Goal: Transaction & Acquisition: Purchase product/service

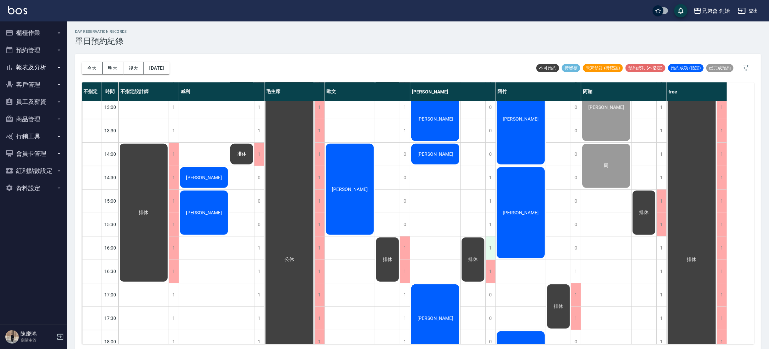
scroll to position [294, 0]
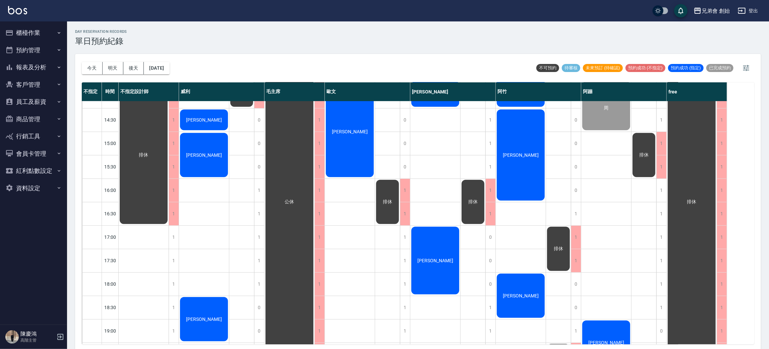
scroll to position [101, 0]
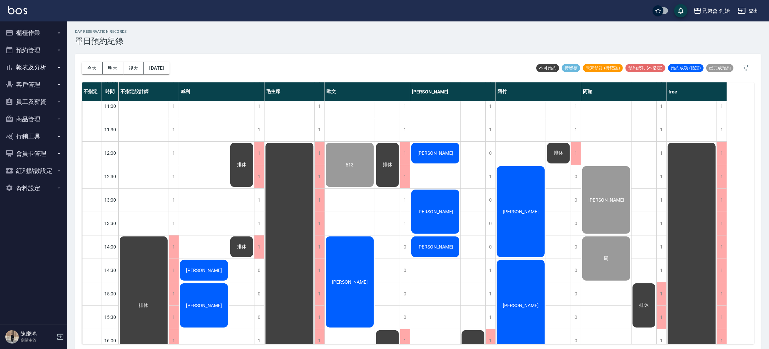
click at [355, 239] on div "[PERSON_NAME]" at bounding box center [350, 282] width 50 height 93
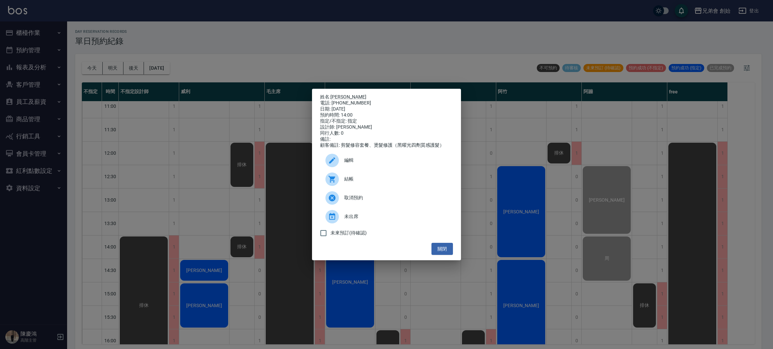
click at [353, 180] on span "結帳" at bounding box center [395, 179] width 103 height 7
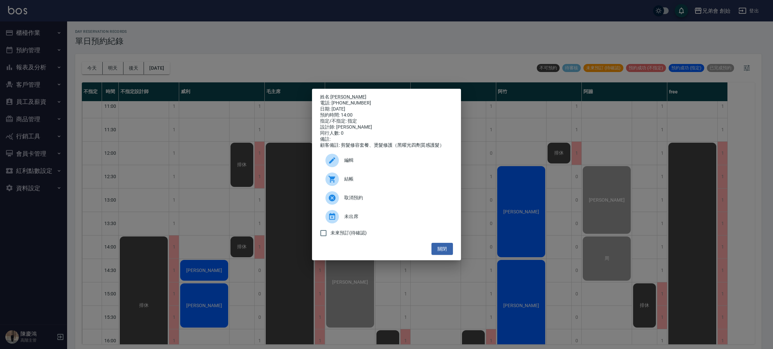
click at [227, 25] on div "姓名: [PERSON_NAME] 電話: [PHONE_NUMBER] 日期: [DATE] 預約時間: 14:00 指定/不指定: 指定 設計師: [PE…" at bounding box center [386, 174] width 773 height 349
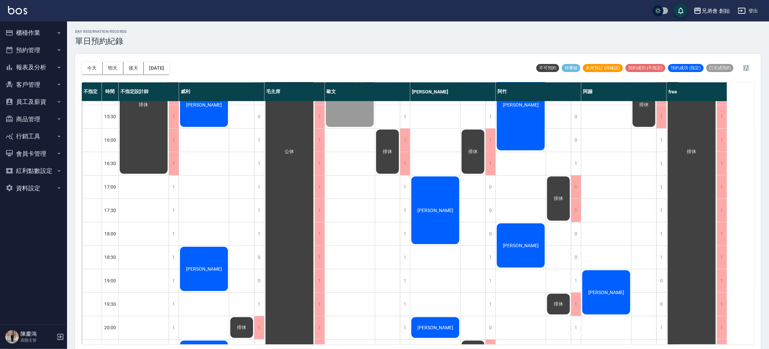
scroll to position [201, 0]
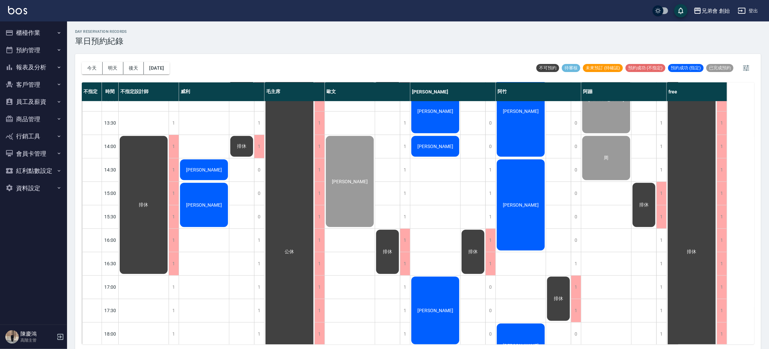
click at [566, 294] on div "排休" at bounding box center [558, 299] width 25 height 46
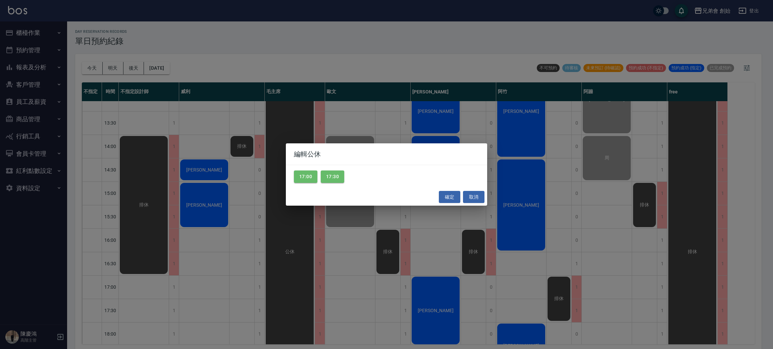
click at [566, 294] on div "編輯公休 17:00 17:30 確定 取消" at bounding box center [386, 174] width 773 height 349
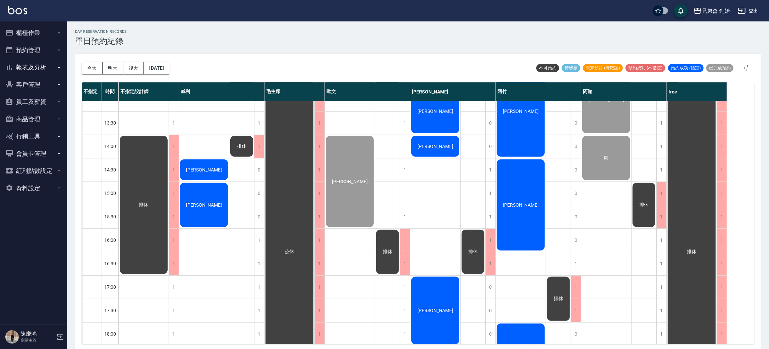
click at [509, 217] on div "[PERSON_NAME]" at bounding box center [521, 205] width 50 height 93
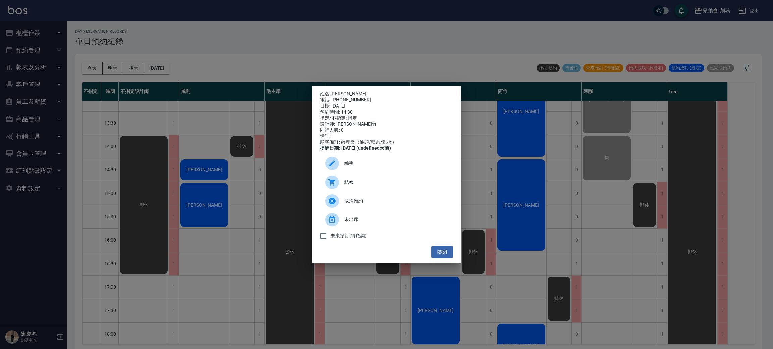
click at [245, 120] on div "姓名: [PERSON_NAME] 電話: [PHONE_NUMBER] 日期: [DATE] 預約時間: 14:30 指定/不指定: 指定 設計師: [PE…" at bounding box center [386, 174] width 773 height 349
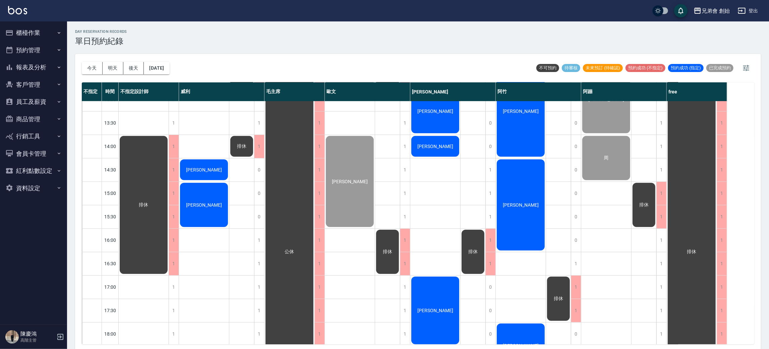
scroll to position [402, 0]
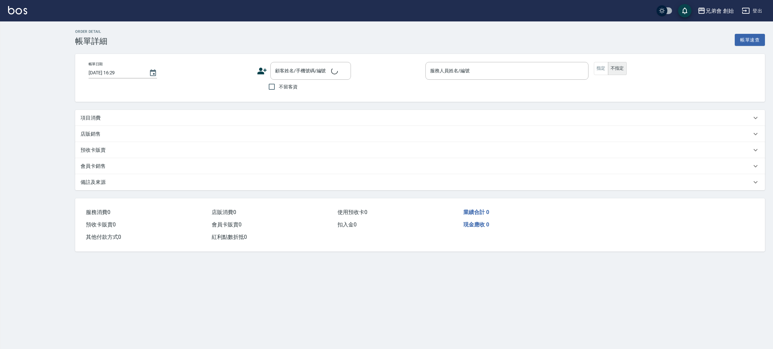
click at [90, 119] on p "項目消費" at bounding box center [90, 118] width 20 height 7
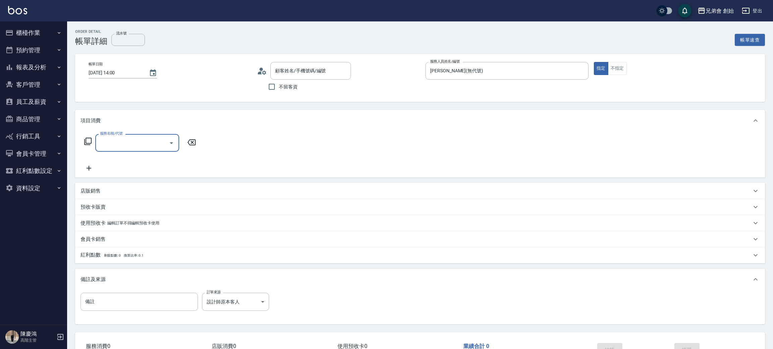
type input "2025/10/14 14:00"
type input "歐文(無代號)"
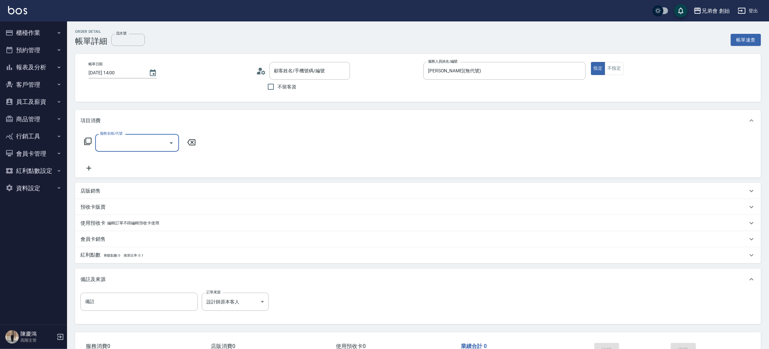
type input "范植鏵/0975259153/null"
click at [118, 142] on input "服務名稱/代號" at bounding box center [132, 143] width 68 height 12
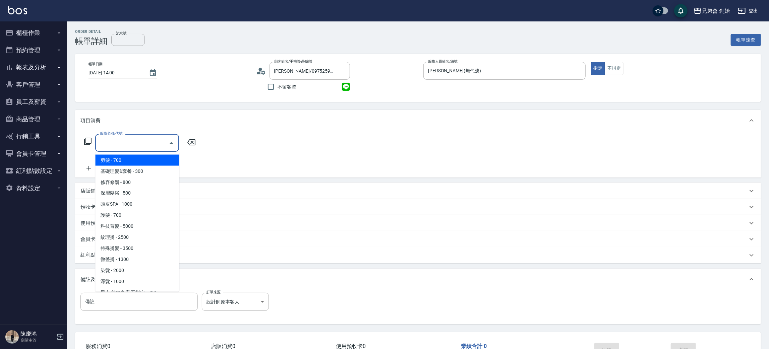
click at [122, 163] on span "剪髮 - 700" at bounding box center [137, 160] width 84 height 11
type input "剪髮(A01)"
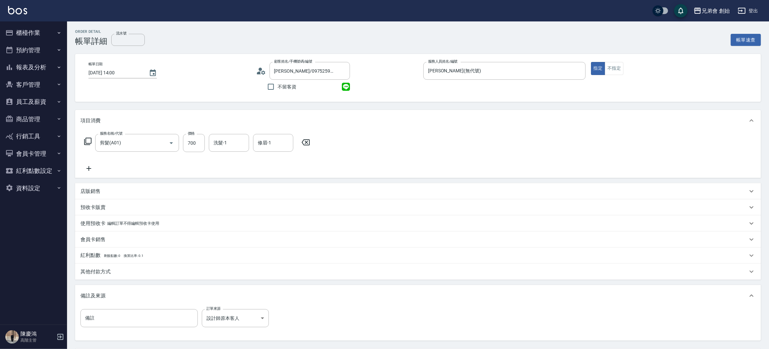
click at [91, 170] on icon at bounding box center [88, 169] width 17 height 8
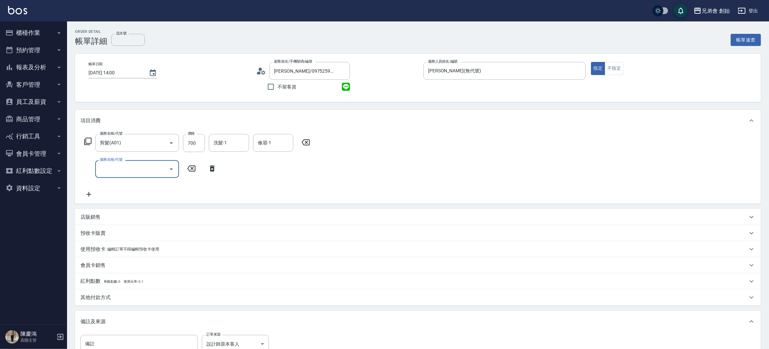
click at [127, 168] on input "服務名稱/代號" at bounding box center [132, 169] width 68 height 12
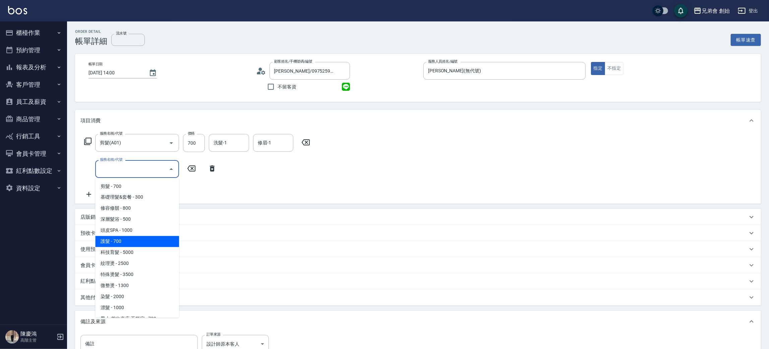
click at [151, 236] on span "護髮 - 700" at bounding box center [137, 241] width 84 height 11
type input "護髮(B03)"
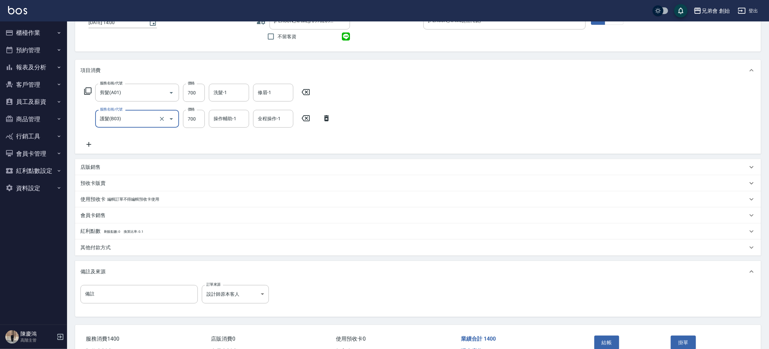
scroll to position [89, 0]
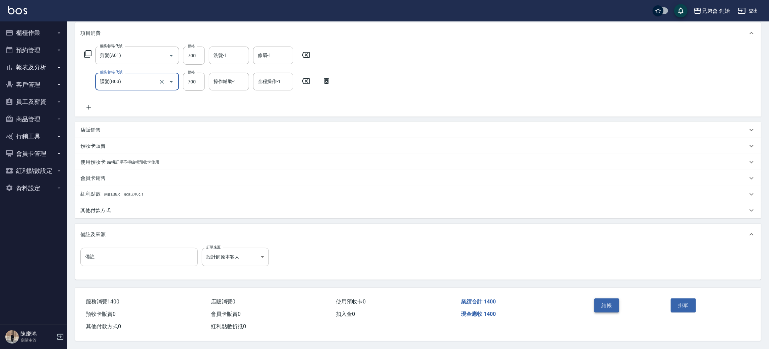
click at [611, 303] on button "結帳" at bounding box center [607, 306] width 25 height 14
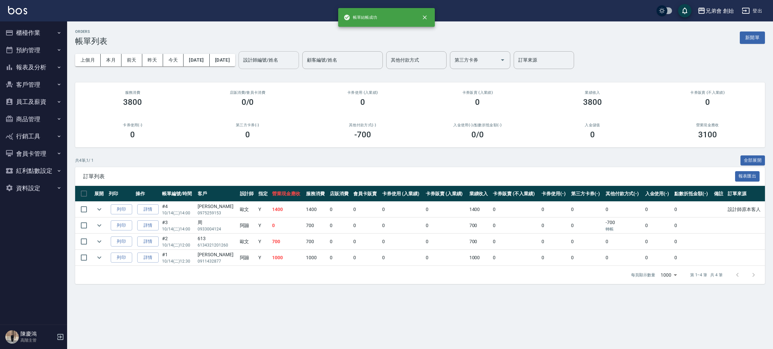
click at [296, 64] on input "設計師編號/姓名" at bounding box center [268, 60] width 54 height 12
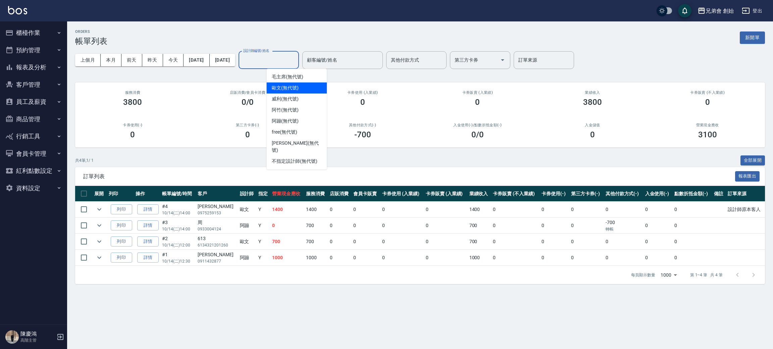
click at [308, 84] on div "歐文 (無代號)" at bounding box center [296, 87] width 60 height 11
type input "歐文(無代號)"
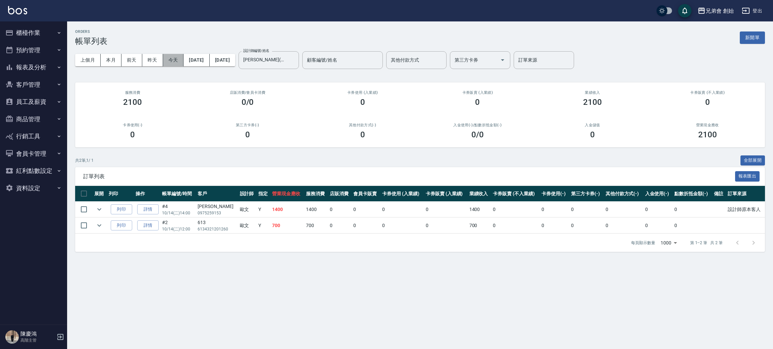
click at [176, 58] on button "今天" at bounding box center [173, 60] width 21 height 12
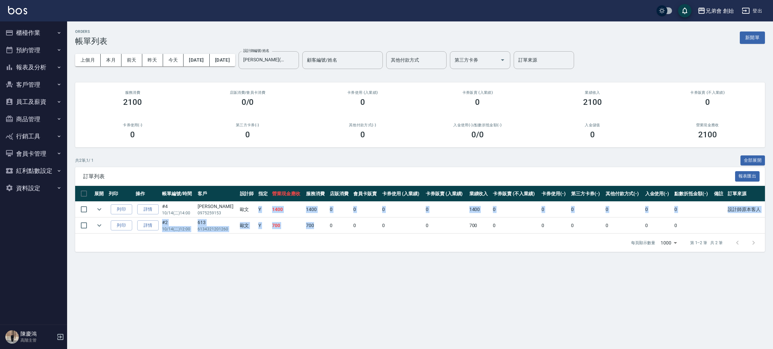
drag, startPoint x: 249, startPoint y: 203, endPoint x: 317, endPoint y: 227, distance: 72.0
click at [317, 227] on tbody "列印 詳情 #4 10/14 (二) 14:00 范植鏵 0975259153 歐文 Y 1400 1400 0 0 0 0 1400 0 0 0 0 0 0…" at bounding box center [419, 218] width 689 height 32
click at [317, 227] on td "700" at bounding box center [316, 226] width 24 height 16
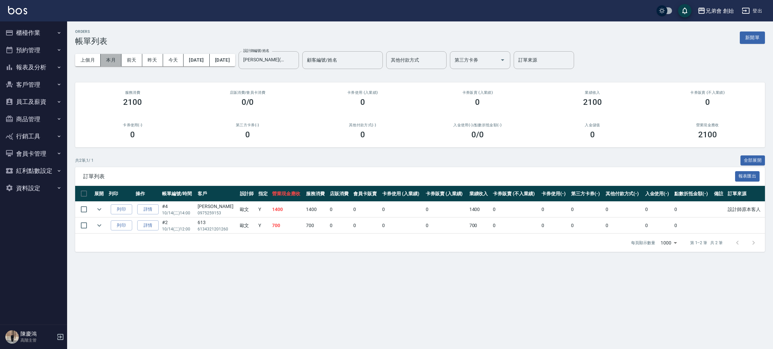
click at [111, 66] on button "本月" at bounding box center [111, 60] width 21 height 12
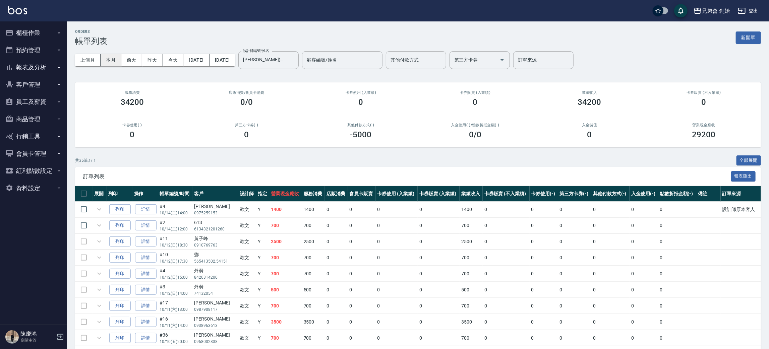
click at [110, 61] on button "本月" at bounding box center [111, 60] width 21 height 12
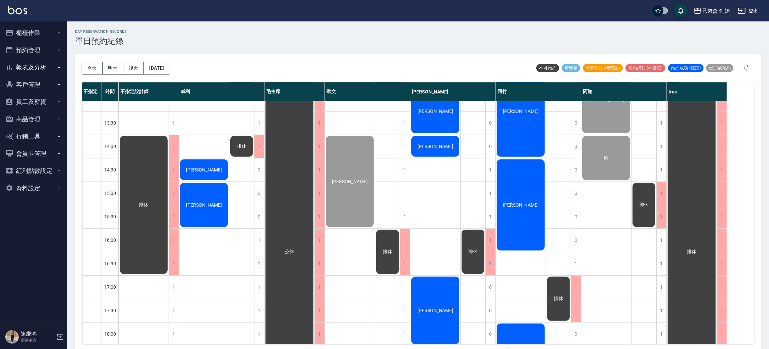
scroll to position [251, 0]
